Goal: Transaction & Acquisition: Download file/media

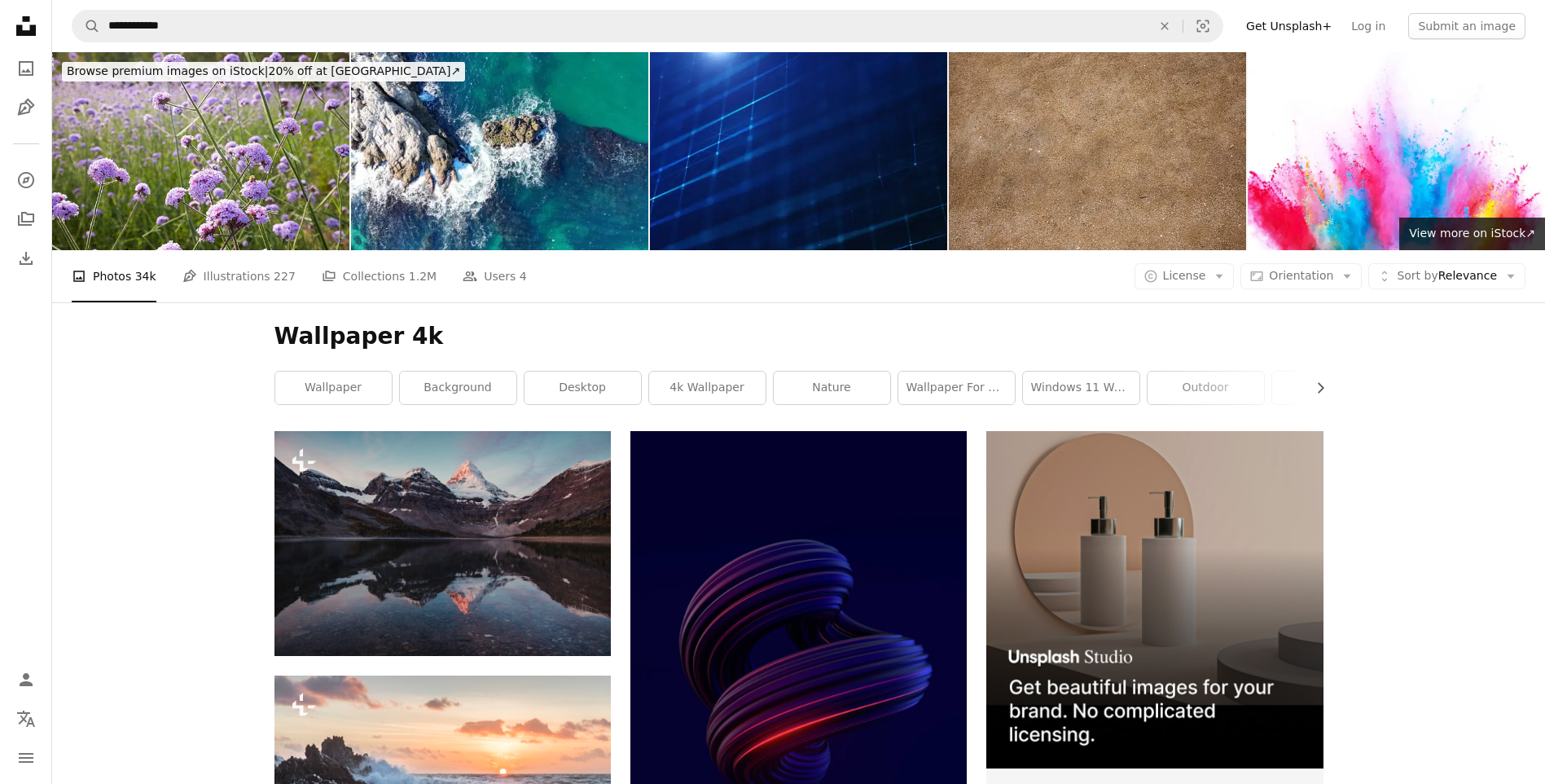
scroll to position [17871, 0]
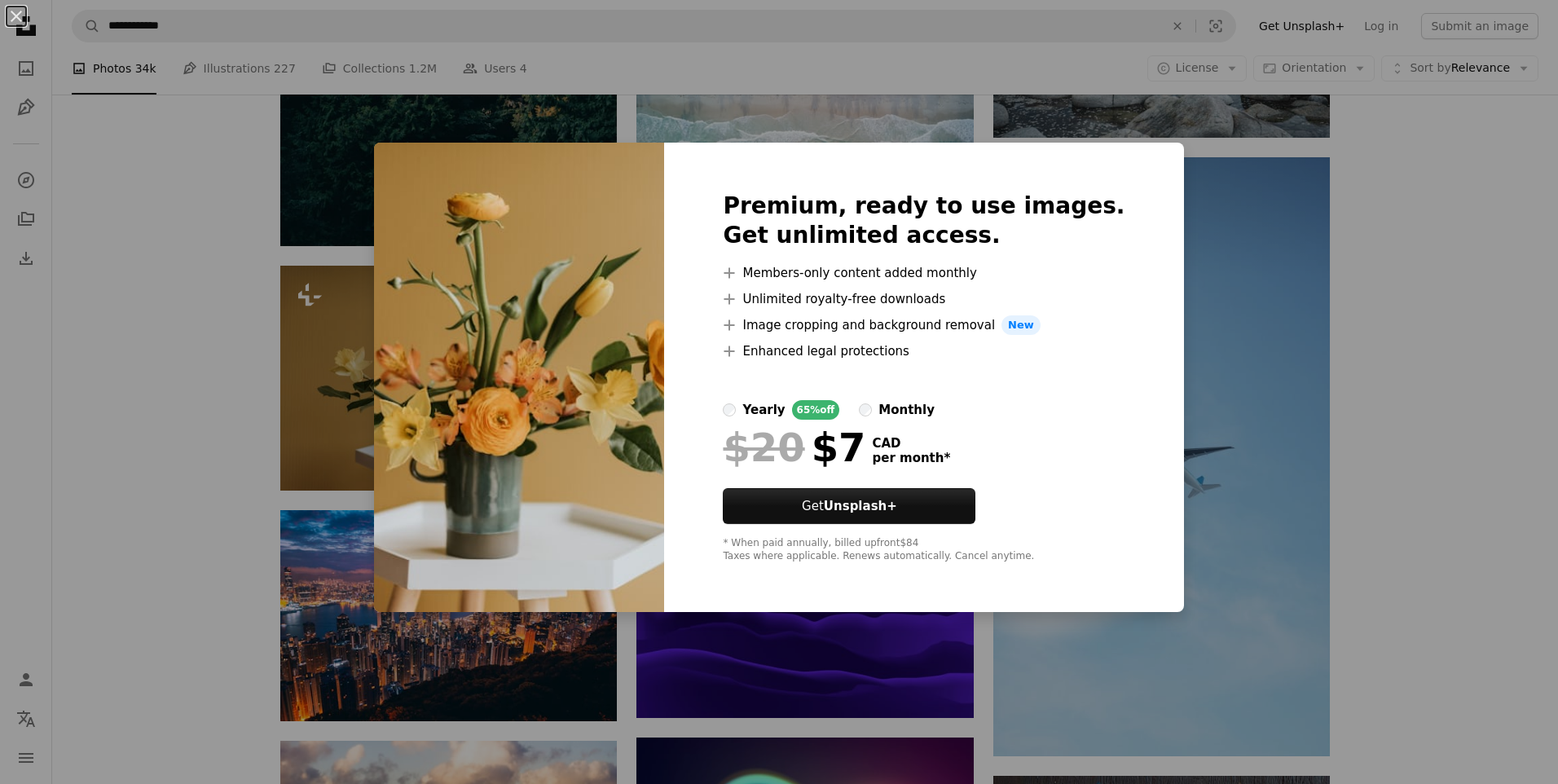
click at [1186, 501] on div "An X shape Premium, ready to use images. Get unlimited access. A plus sign Memb…" at bounding box center [779, 392] width 1558 height 784
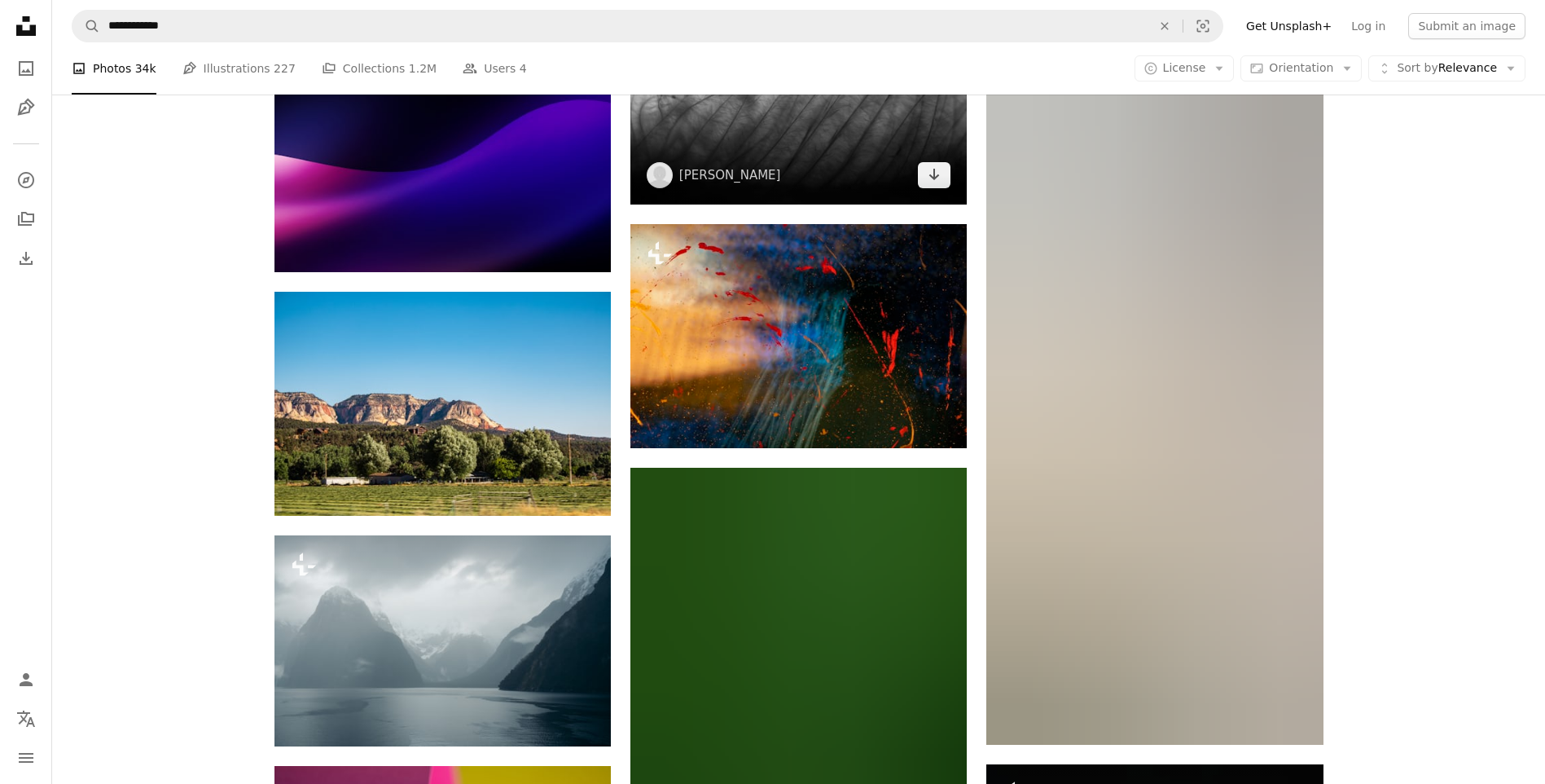
scroll to position [65924, 0]
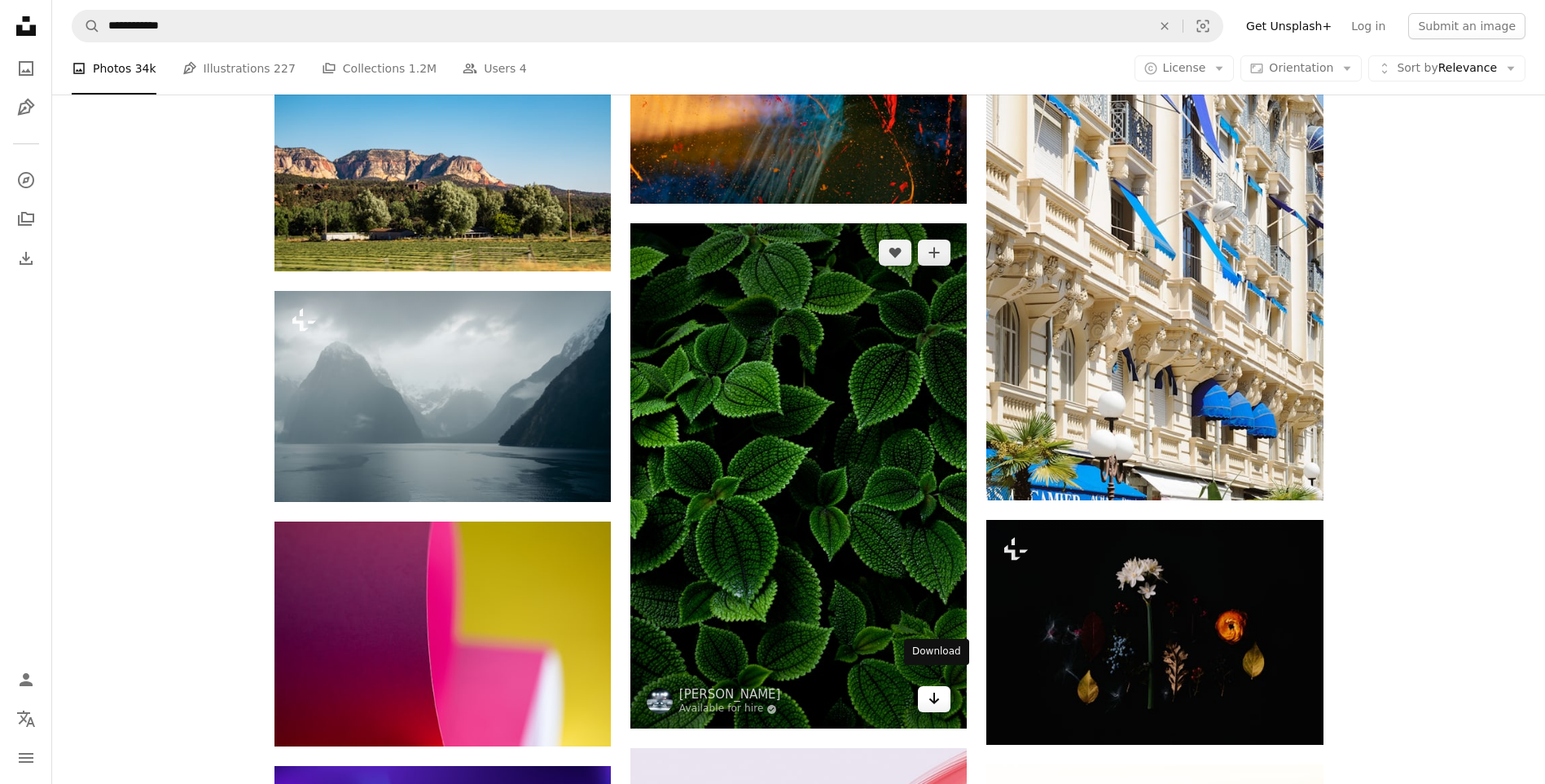
click at [939, 689] on icon "Arrow pointing down" at bounding box center [935, 698] width 14 height 19
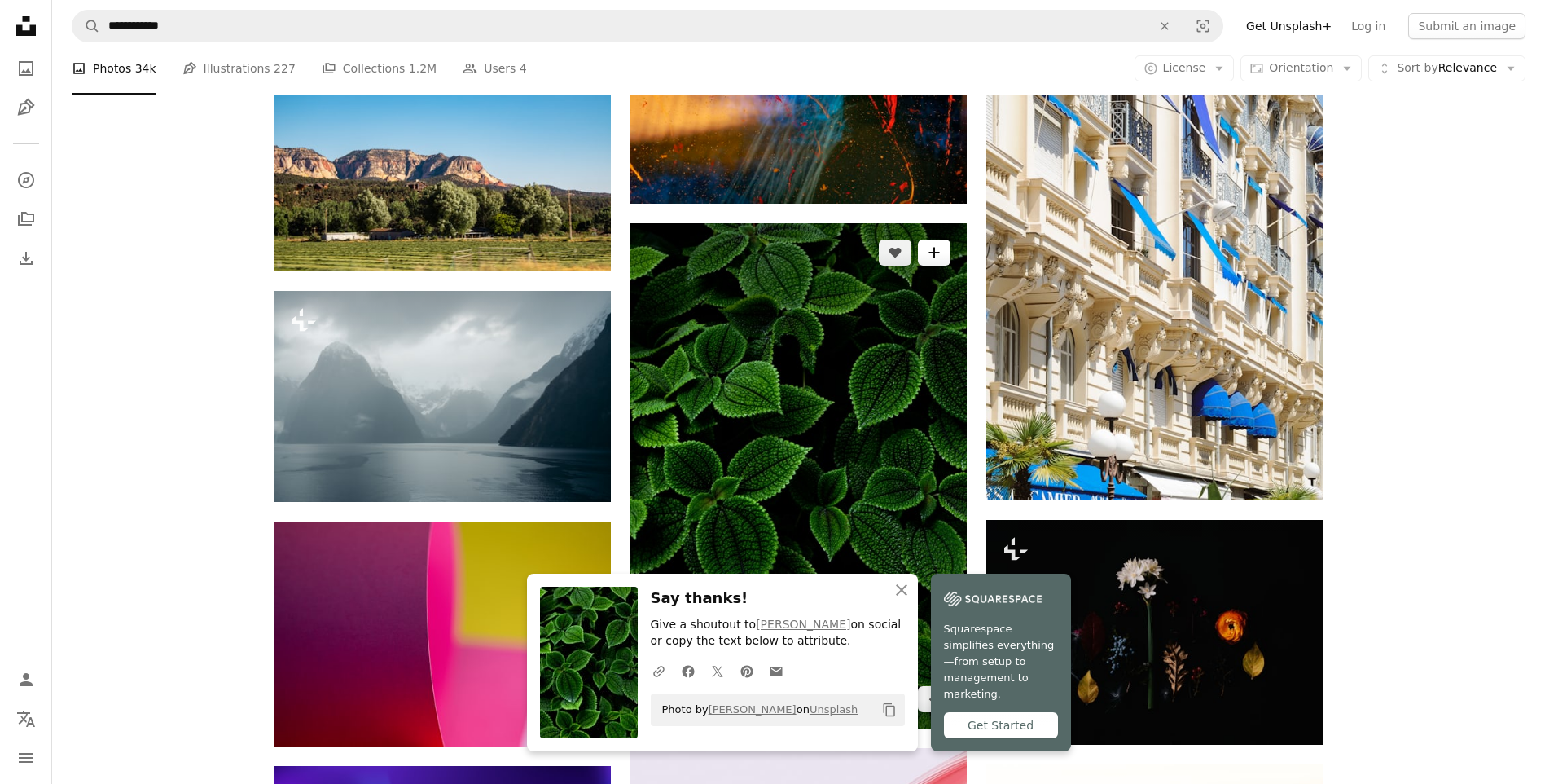
click at [935, 248] on icon "Add to Collection" at bounding box center [935, 253] width 11 height 11
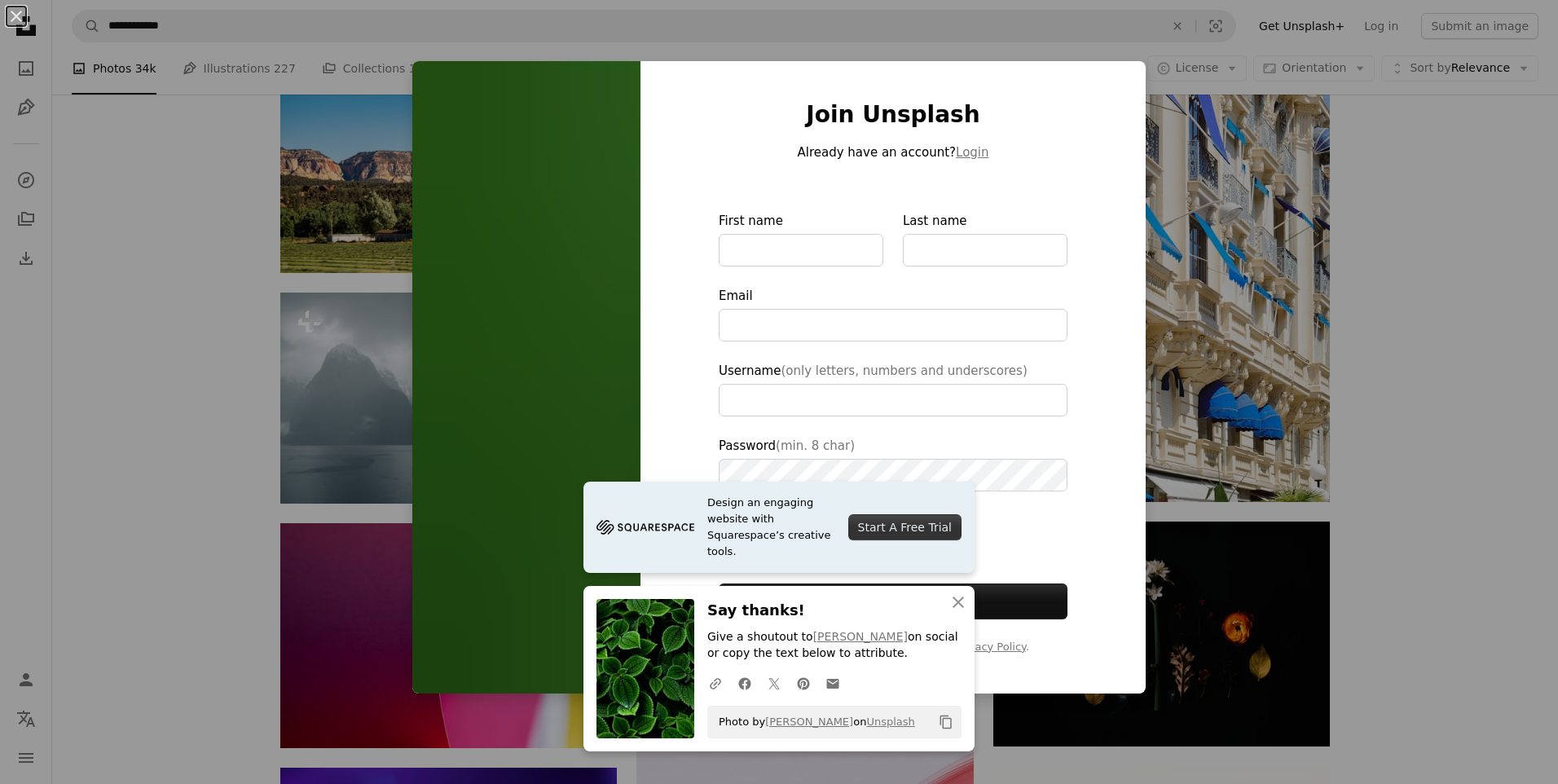
type input "**********"
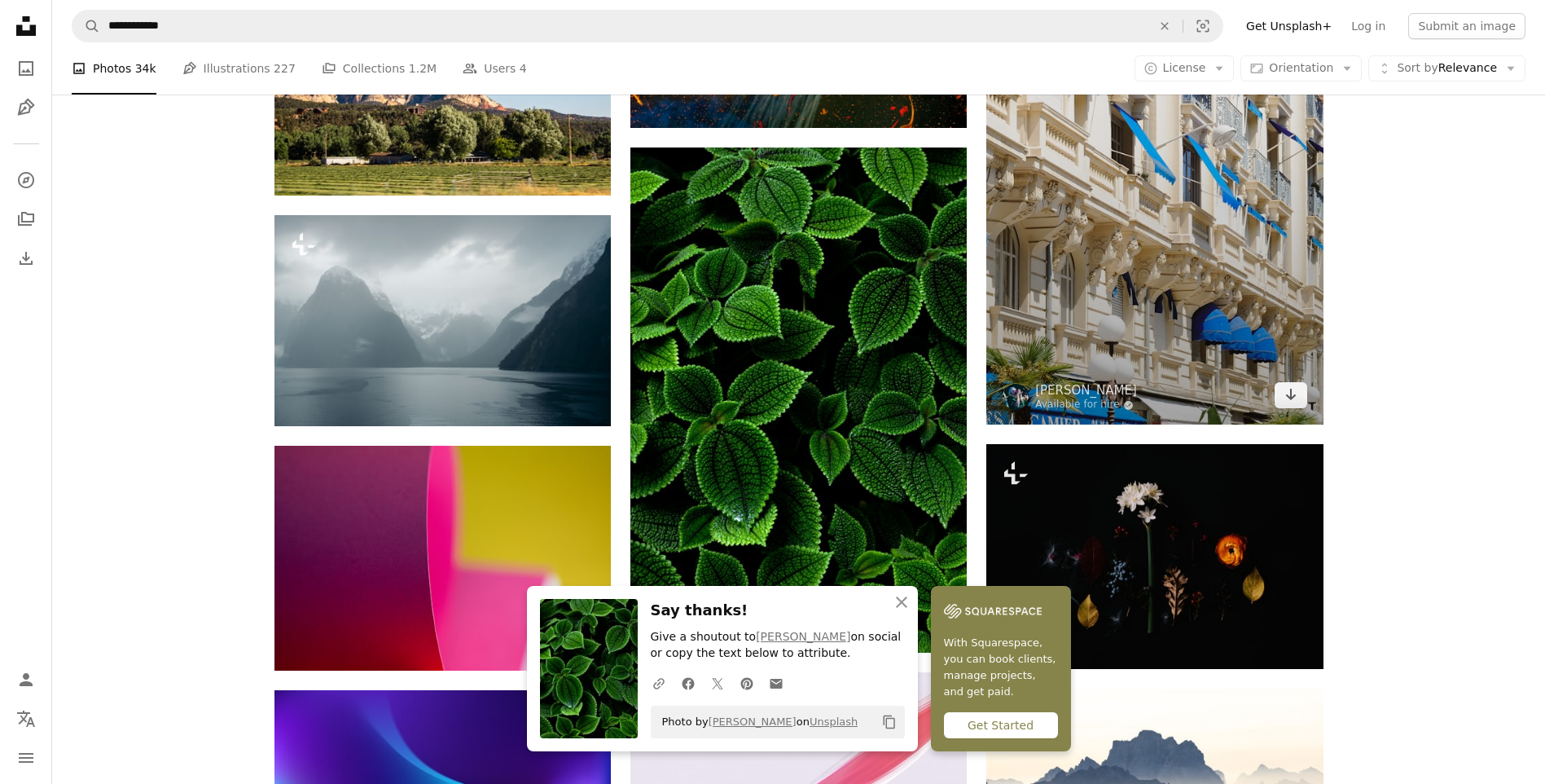
scroll to position [66169, 0]
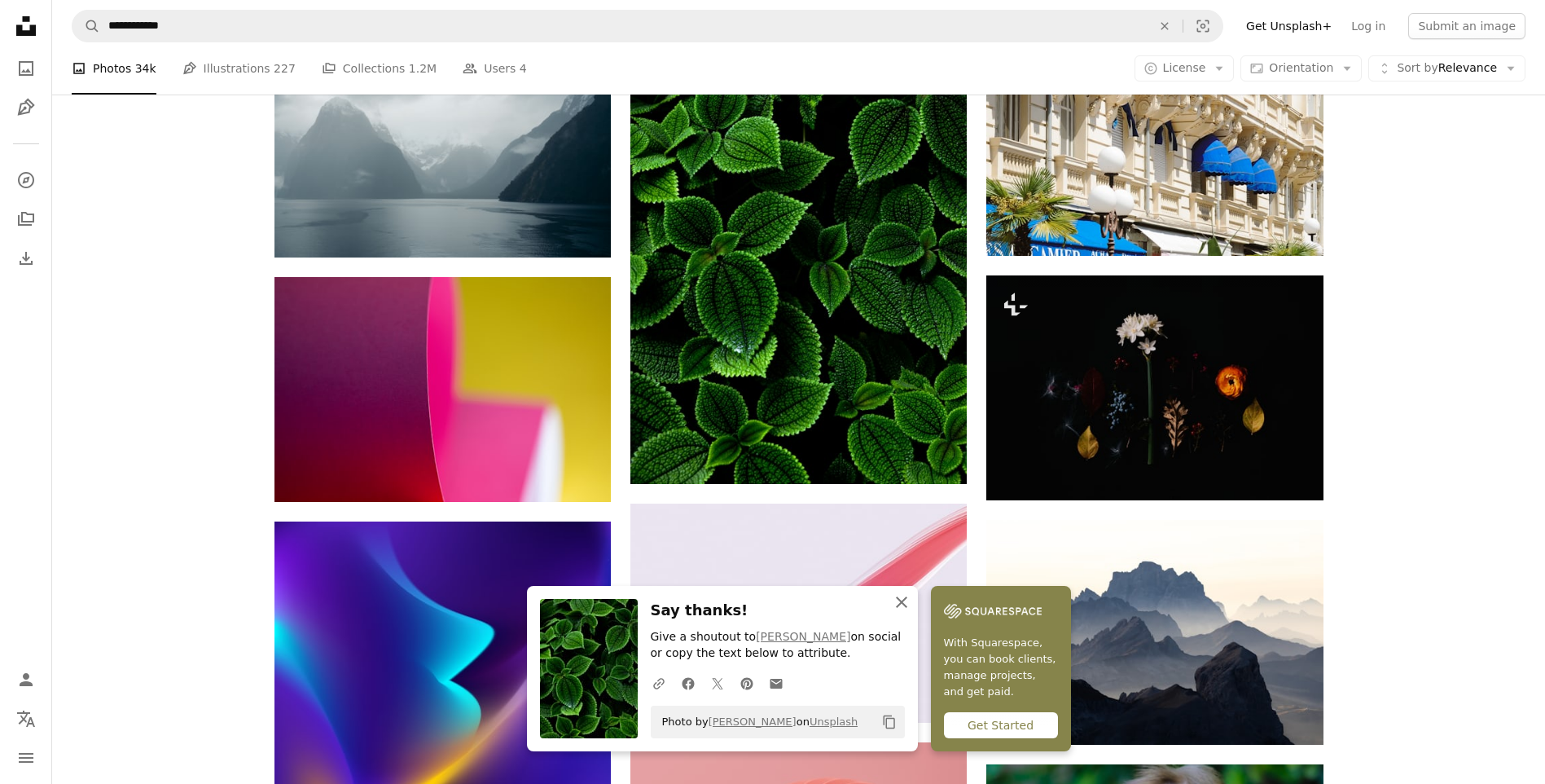
click at [907, 603] on icon "An X shape" at bounding box center [902, 602] width 19 height 19
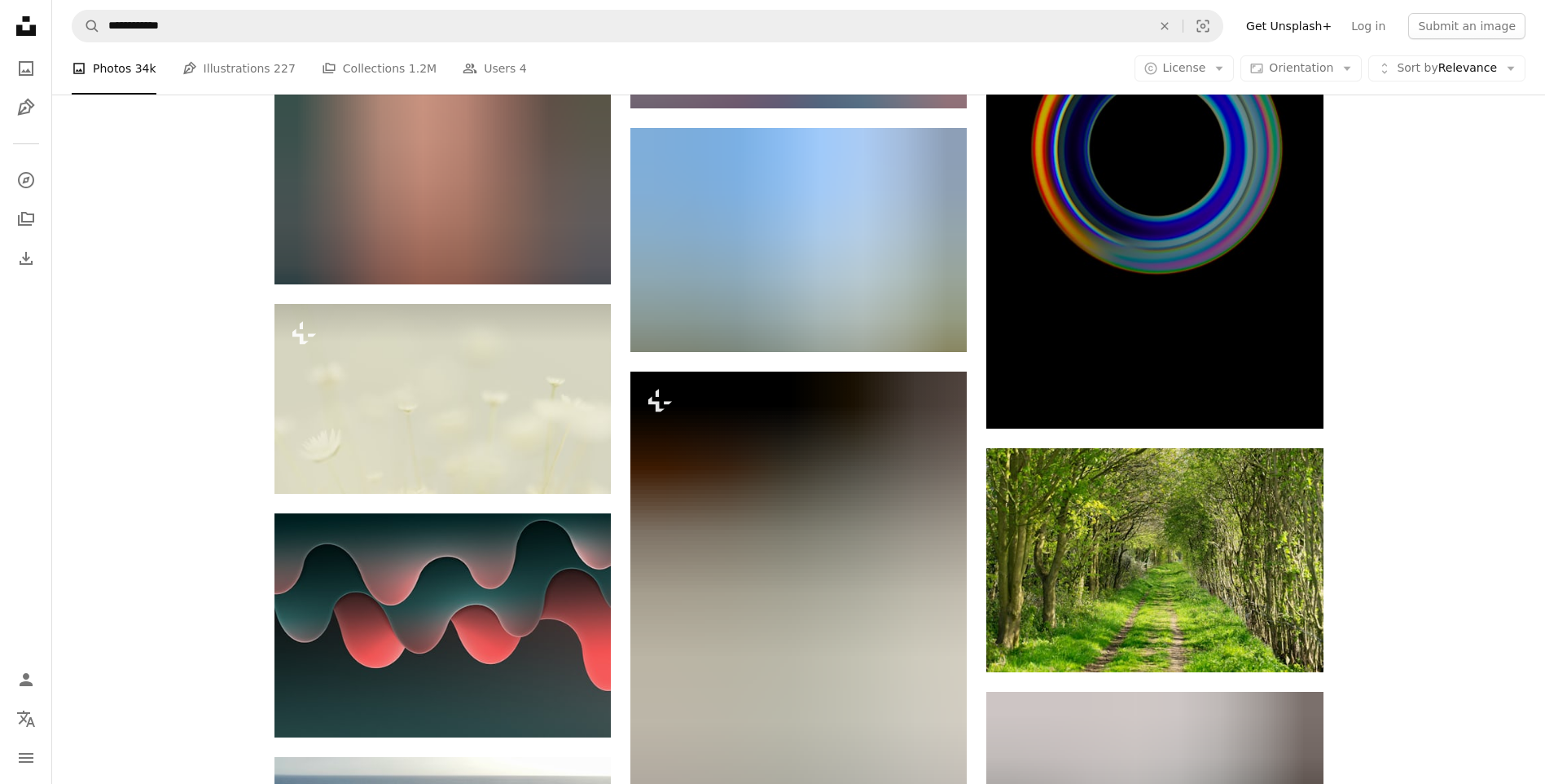
scroll to position [72033, 0]
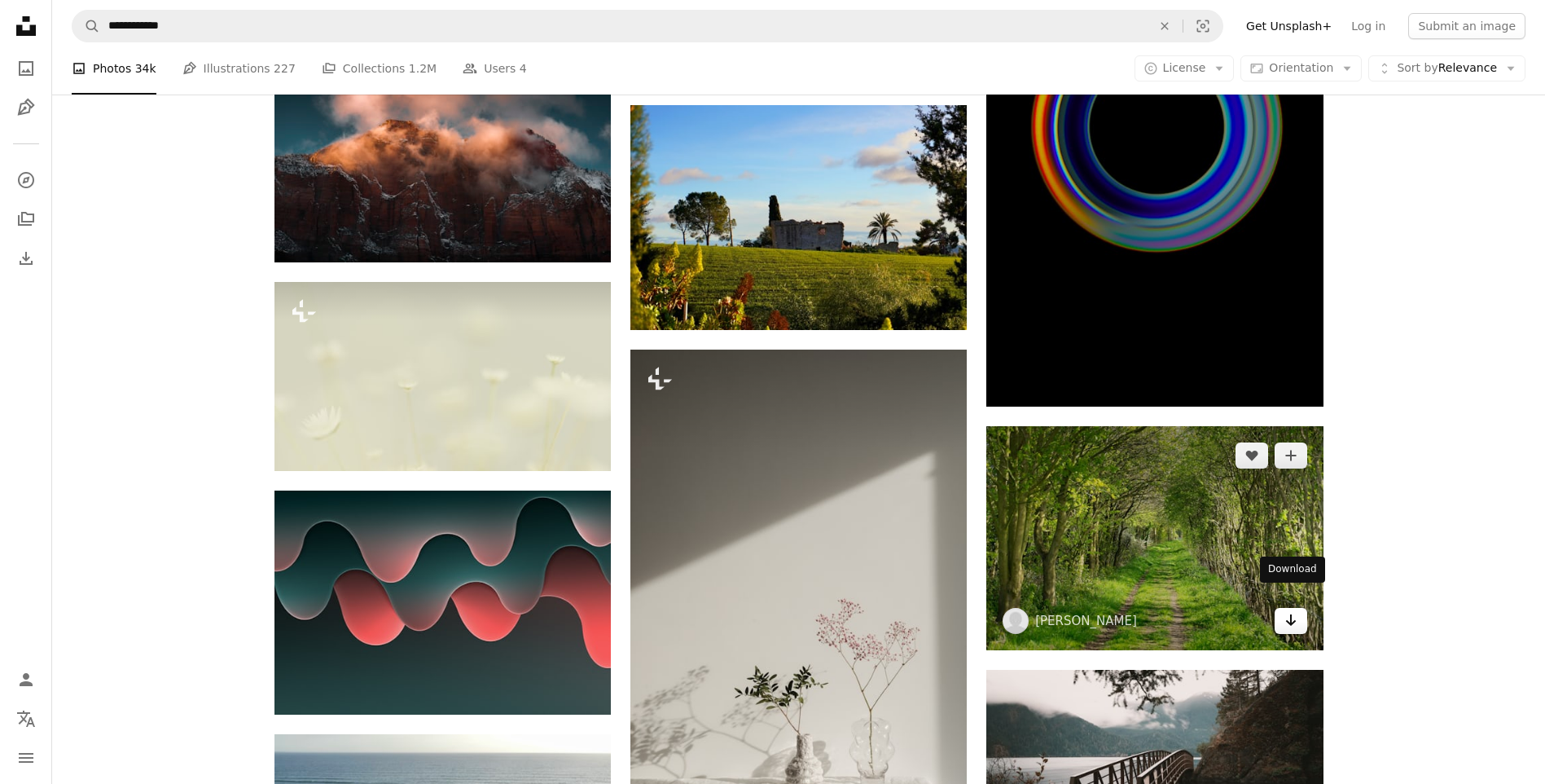
click at [1296, 610] on icon "Arrow pointing down" at bounding box center [1291, 620] width 14 height 19
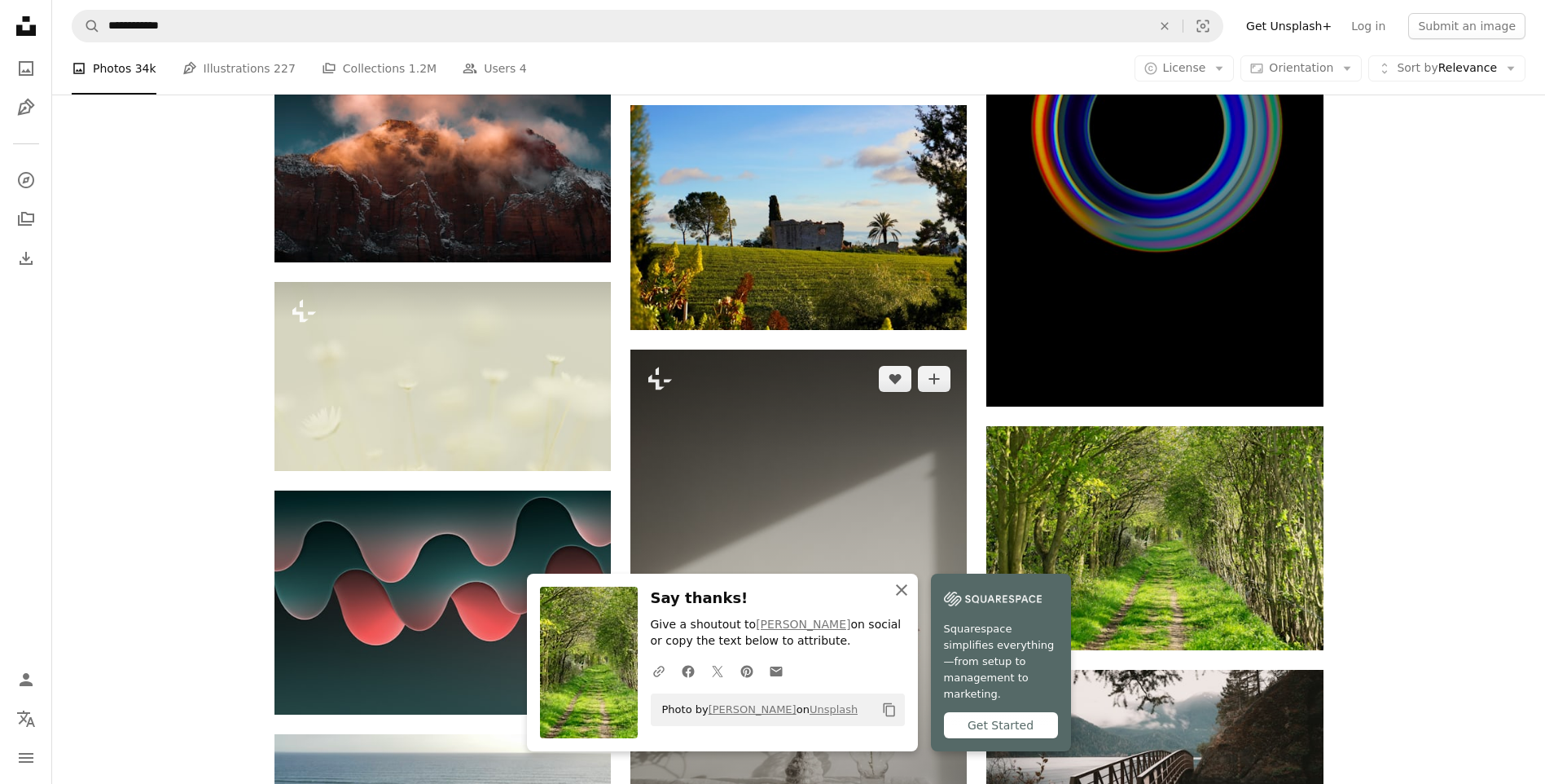
drag, startPoint x: 905, startPoint y: 608, endPoint x: 954, endPoint y: 549, distance: 76.7
click at [905, 600] on icon "An X shape" at bounding box center [902, 589] width 19 height 19
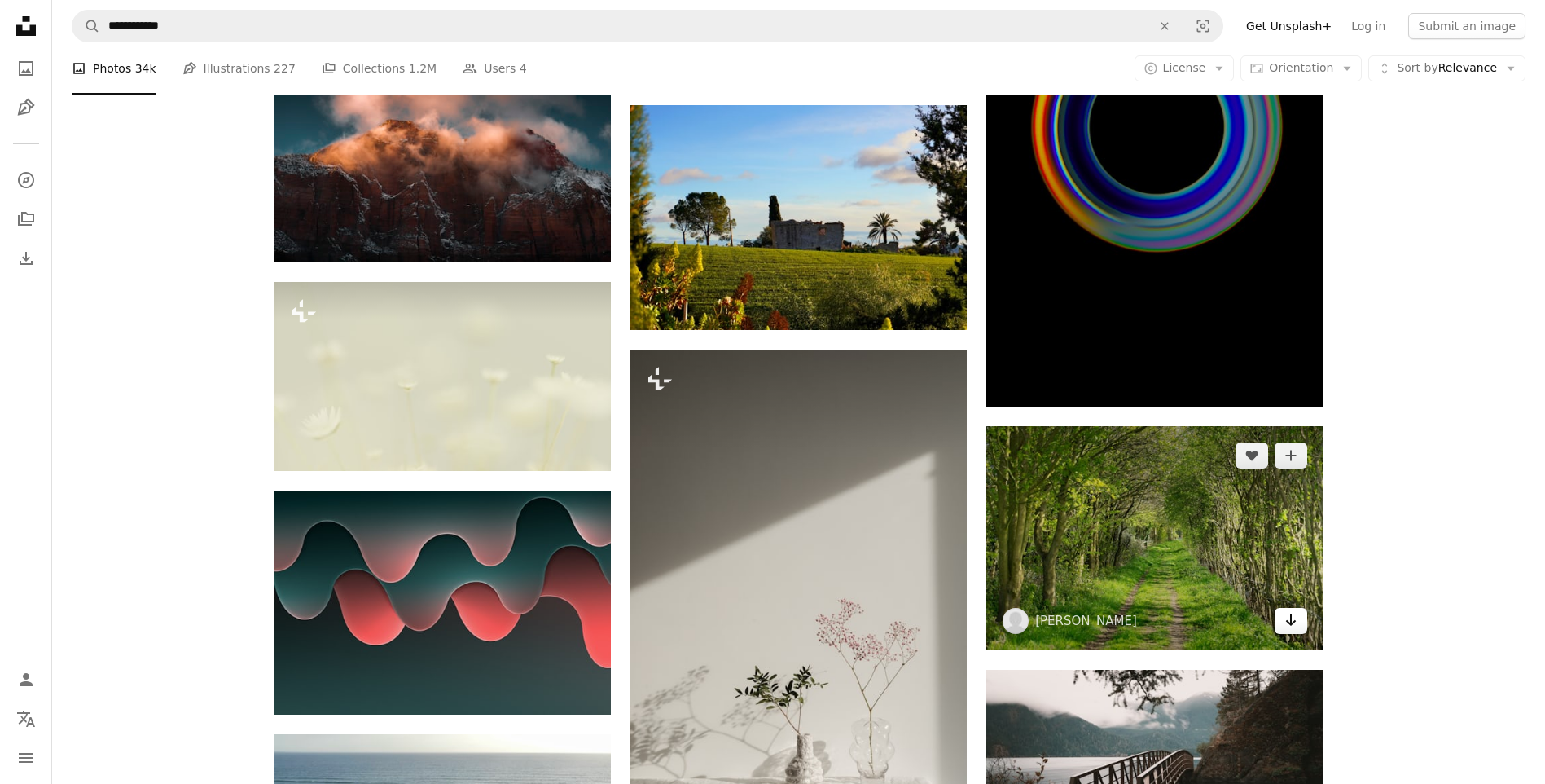
click at [1289, 610] on icon "Arrow pointing down" at bounding box center [1291, 620] width 14 height 19
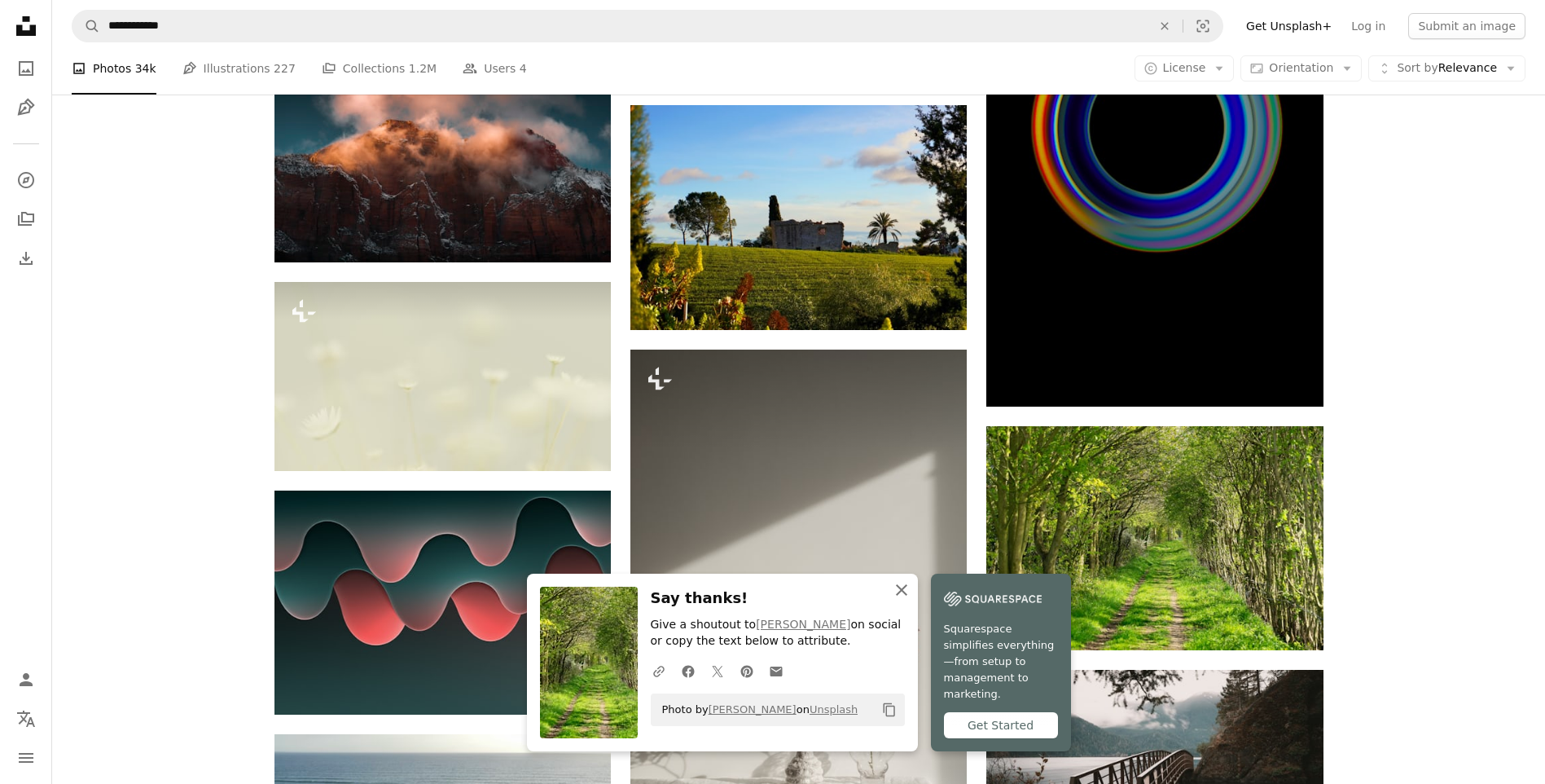
click at [899, 600] on icon "An X shape" at bounding box center [902, 589] width 19 height 19
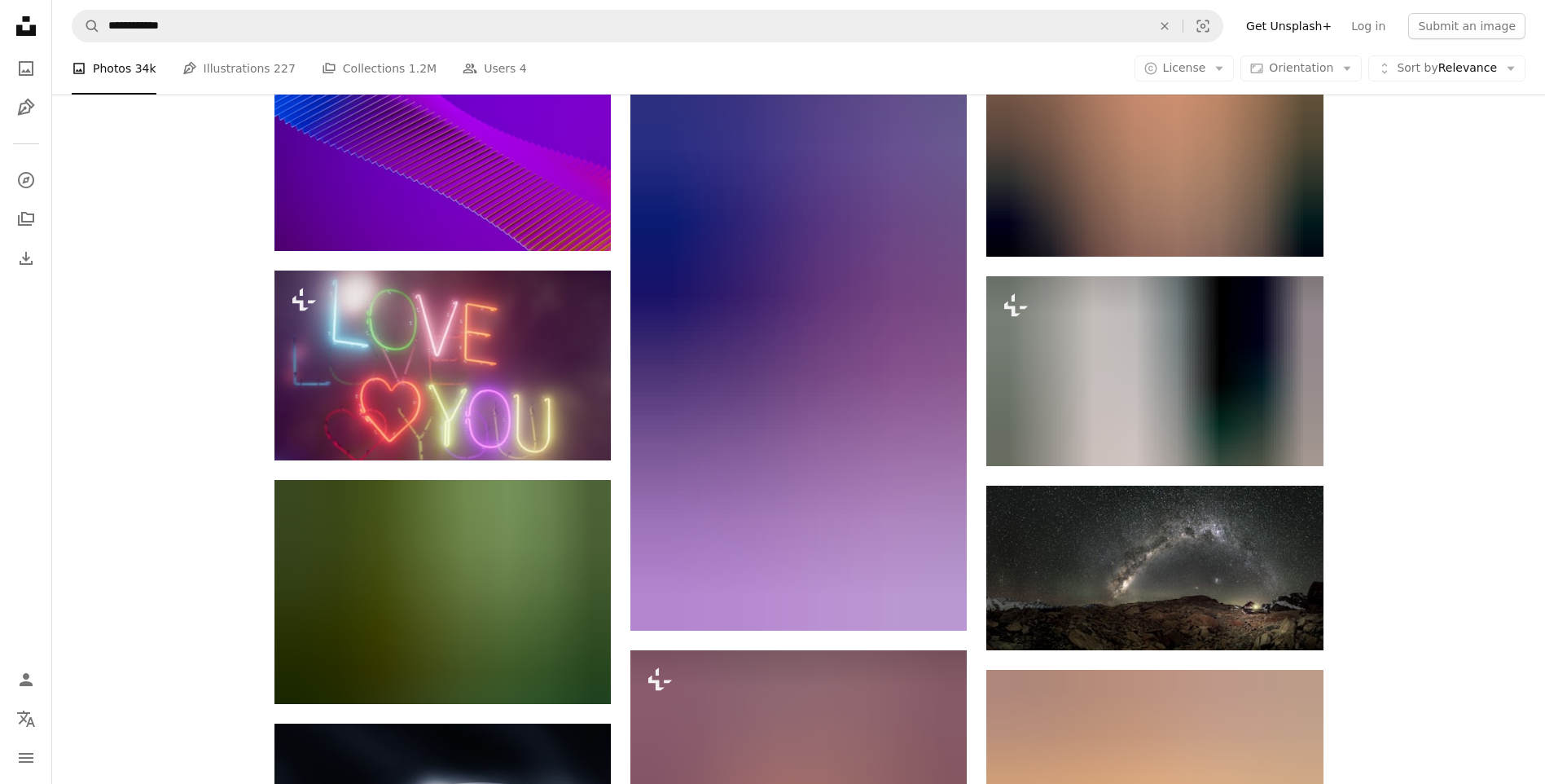
scroll to position [79526, 0]
